Goal: Task Accomplishment & Management: Manage account settings

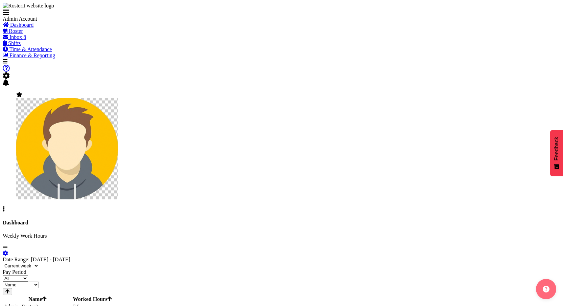
scroll to position [25, 0]
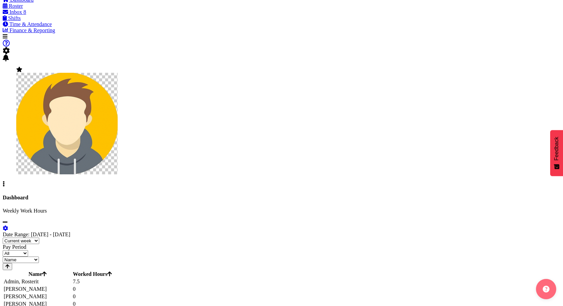
click at [23, 9] on span "Roster" at bounding box center [16, 6] width 14 height 6
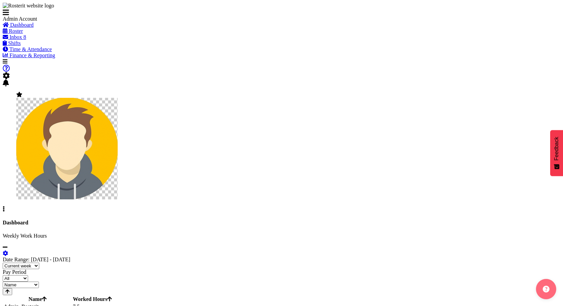
click at [23, 34] on span "Roster" at bounding box center [16, 31] width 14 height 6
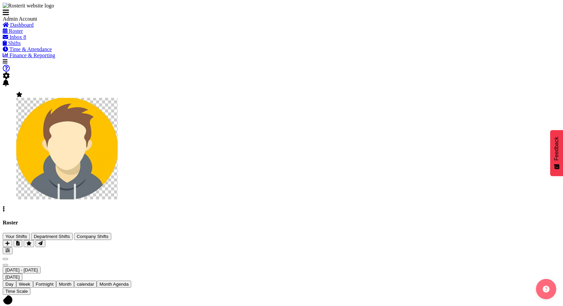
click at [10, 73] on span at bounding box center [6, 76] width 7 height 6
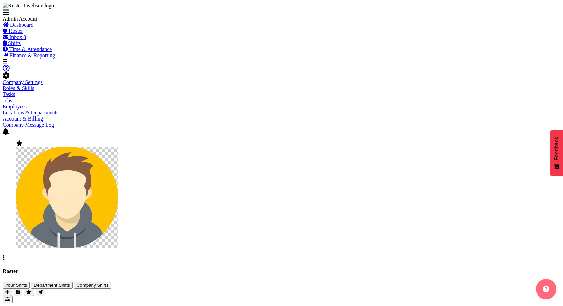
click at [118, 146] on img at bounding box center [66, 196] width 101 height 101
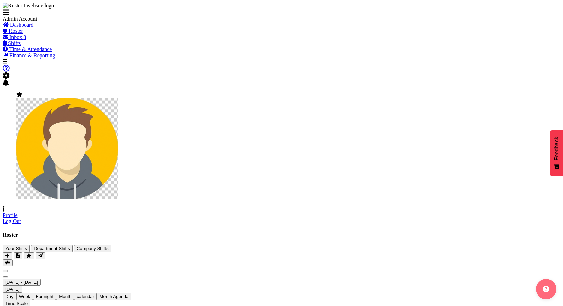
click at [18, 212] on link "Profile" at bounding box center [10, 215] width 15 height 6
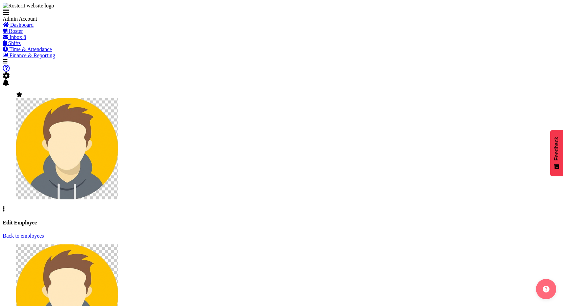
select select "TimelineWeek"
select select "manual"
select select "roster"
select select "always_pay"
select select "day"
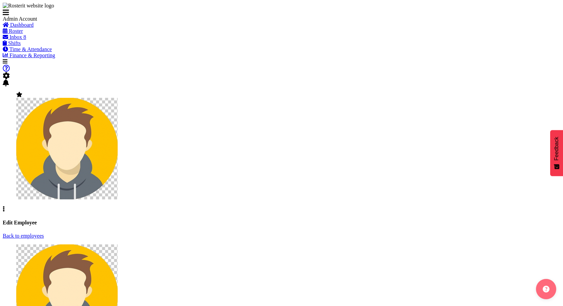
select select
select select "1"
select select
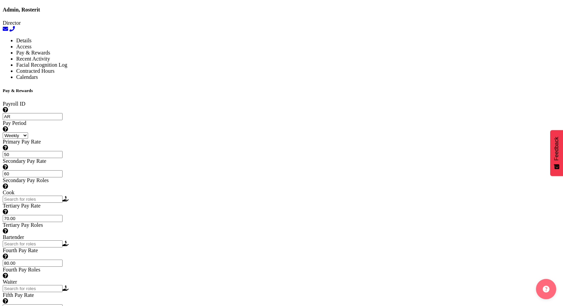
scroll to position [456, 0]
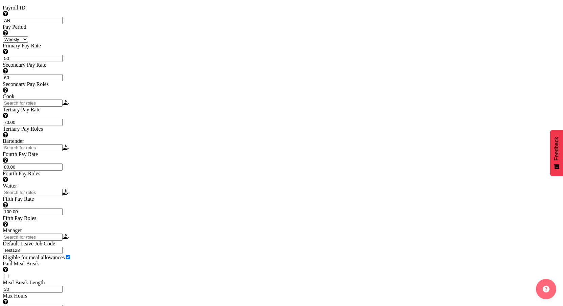
select select "roster"
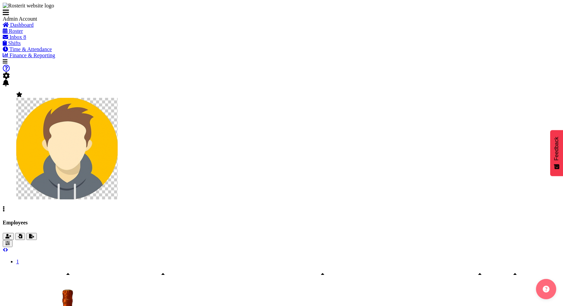
click at [10, 73] on span at bounding box center [6, 76] width 7 height 6
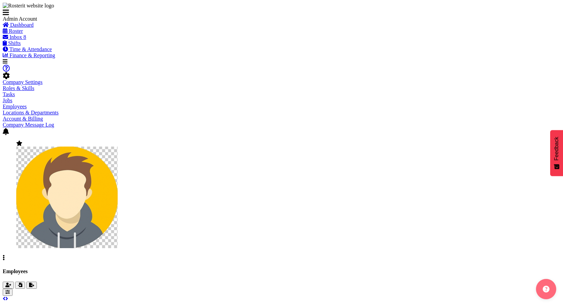
click at [43, 79] on link "Company Settings" at bounding box center [23, 82] width 40 height 6
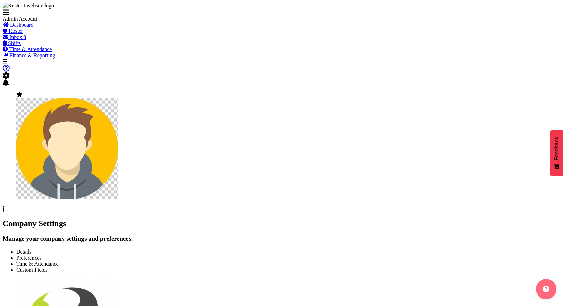
select select
select select "tech-one"
type input "OTH"
type input "8"
type input "MEAL"
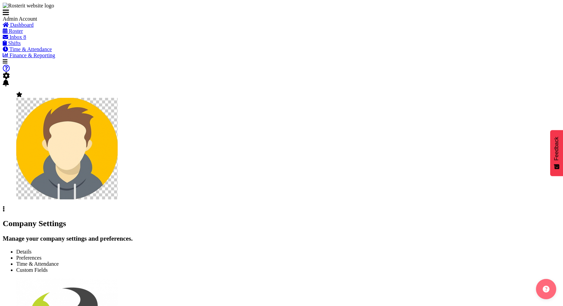
type input "10"
type input "2200"
type input "25"
checkbox input "true"
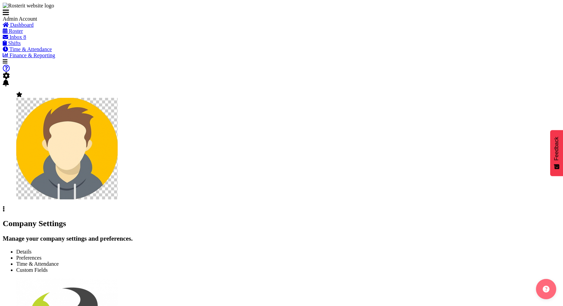
checkbox input "true"
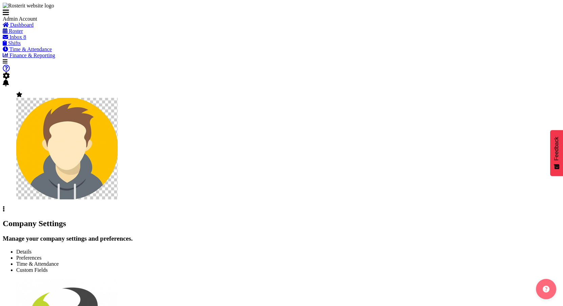
checkbox input "true"
type input "15"
select select "0"
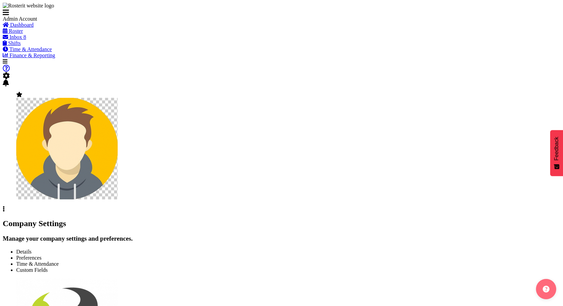
checkbox input "true"
click at [42, 255] on span "Preferences" at bounding box center [28, 258] width 25 height 6
click at [59, 261] on span "Time & Attendance" at bounding box center [37, 264] width 43 height 6
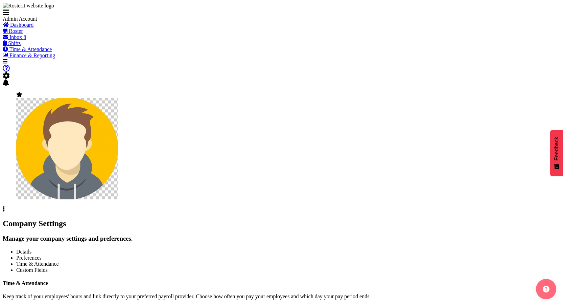
click at [43, 52] on span "Time & Attendance" at bounding box center [30, 49] width 43 height 6
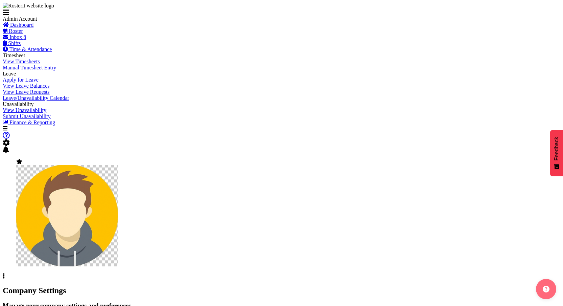
click at [31, 64] on link "View Timesheets" at bounding box center [21, 61] width 37 height 6
select select
click at [9, 301] on span "button" at bounding box center [6, 303] width 3 height 5
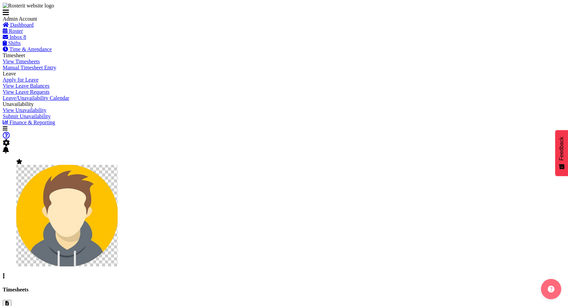
select select "2042"
select select "[DATE]"
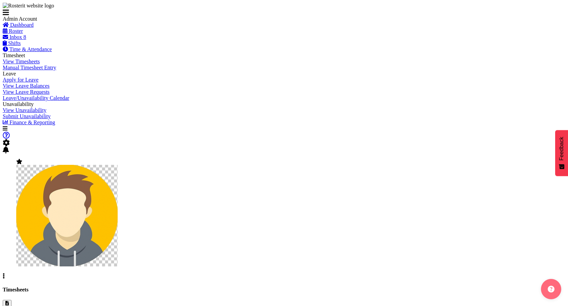
click at [23, 34] on span "Roster" at bounding box center [16, 31] width 14 height 6
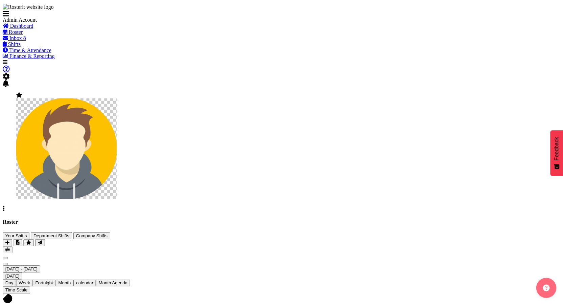
scroll to position [89, 0]
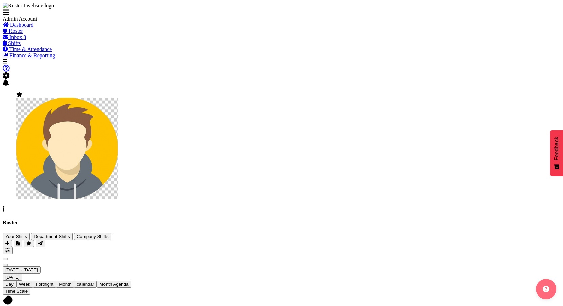
click at [31, 52] on span "Time & Attendance" at bounding box center [30, 49] width 43 height 6
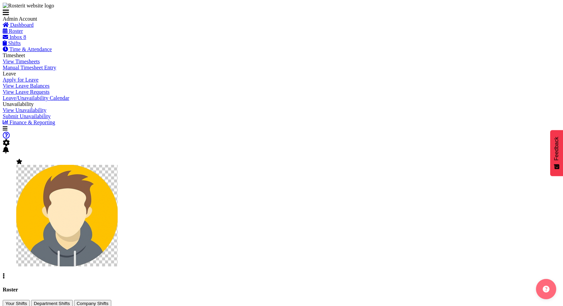
click at [29, 64] on span "View Timesheets" at bounding box center [21, 61] width 37 height 6
select select
select select "1"
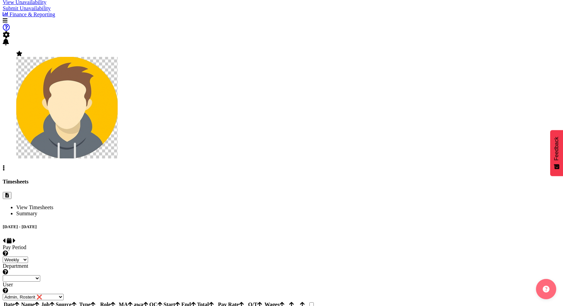
scroll to position [24, 0]
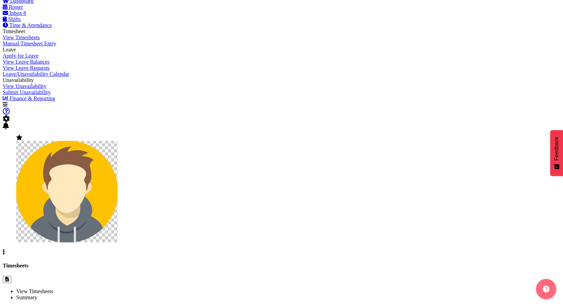
select select
select select "1"
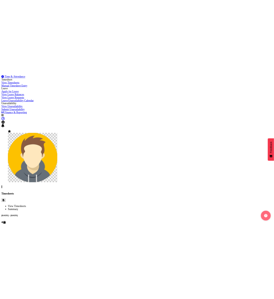
scroll to position [30, 0]
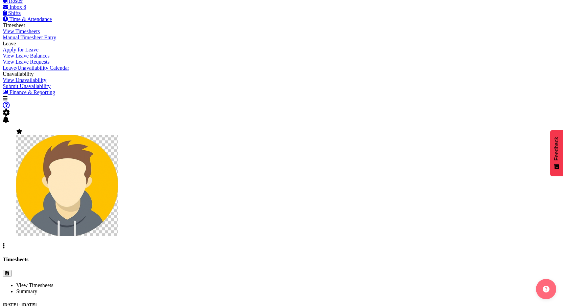
click at [549, 256] on div "Timesheets" at bounding box center [282, 266] width 558 height 20
click at [9, 270] on span "button" at bounding box center [6, 272] width 3 height 5
select select "[DATE]"
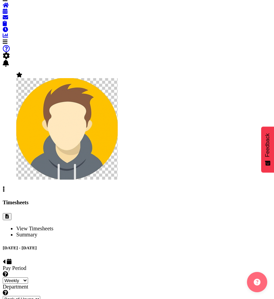
scroll to position [0, 0]
